Goal: Navigation & Orientation: Understand site structure

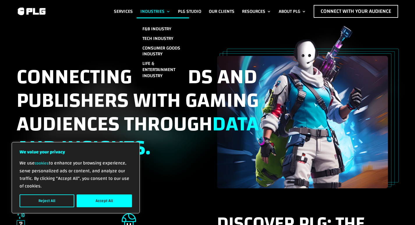
click at [114, 199] on button "Accept All" at bounding box center [104, 201] width 55 height 13
click at [155, 9] on link "Industries" at bounding box center [155, 11] width 30 height 13
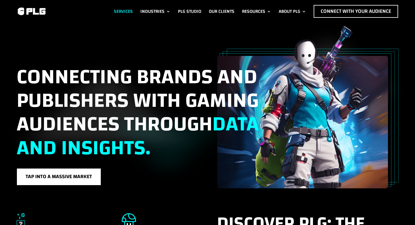
click at [124, 9] on link "Services" at bounding box center [123, 11] width 19 height 13
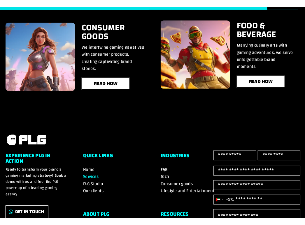
scroll to position [935, 0]
